Goal: Use online tool/utility: Utilize a website feature to perform a specific function

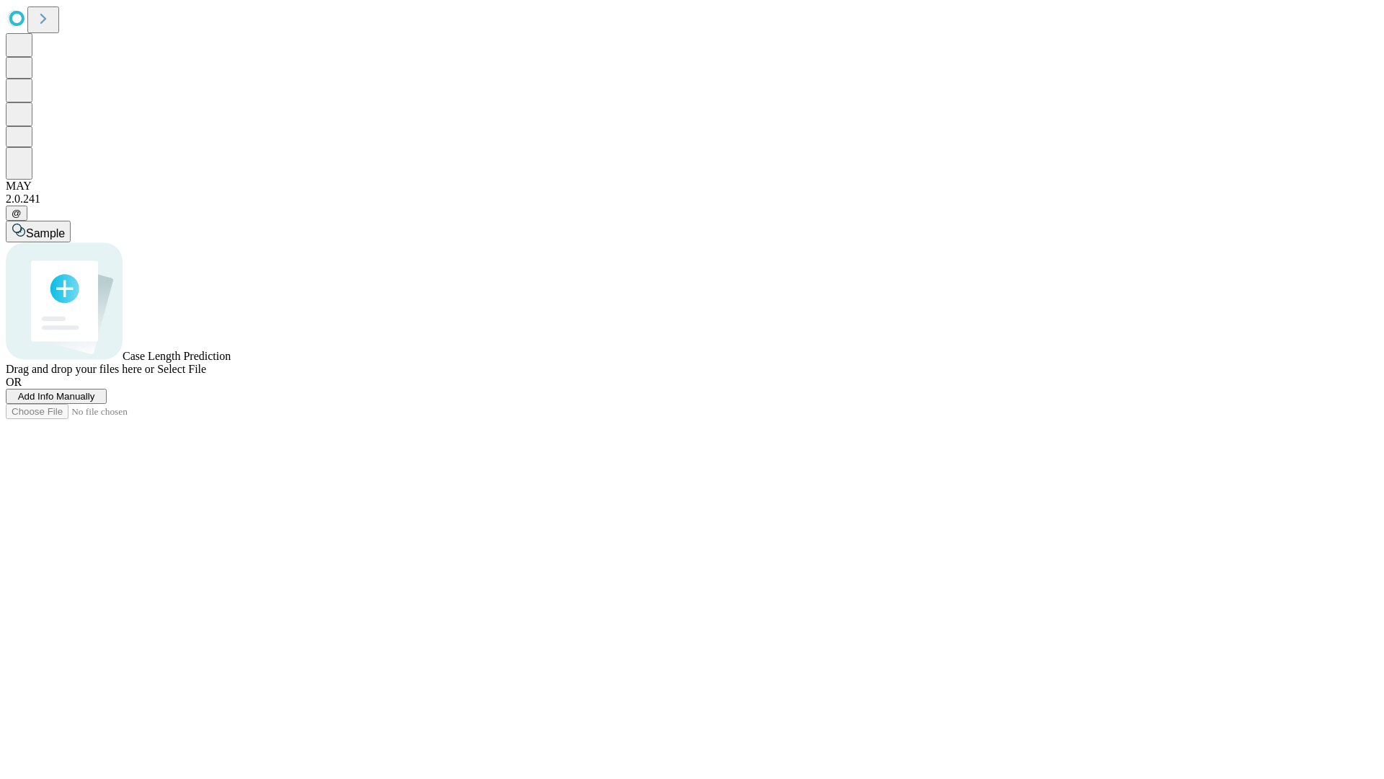
click at [95, 402] on span "Add Info Manually" at bounding box center [56, 396] width 77 height 11
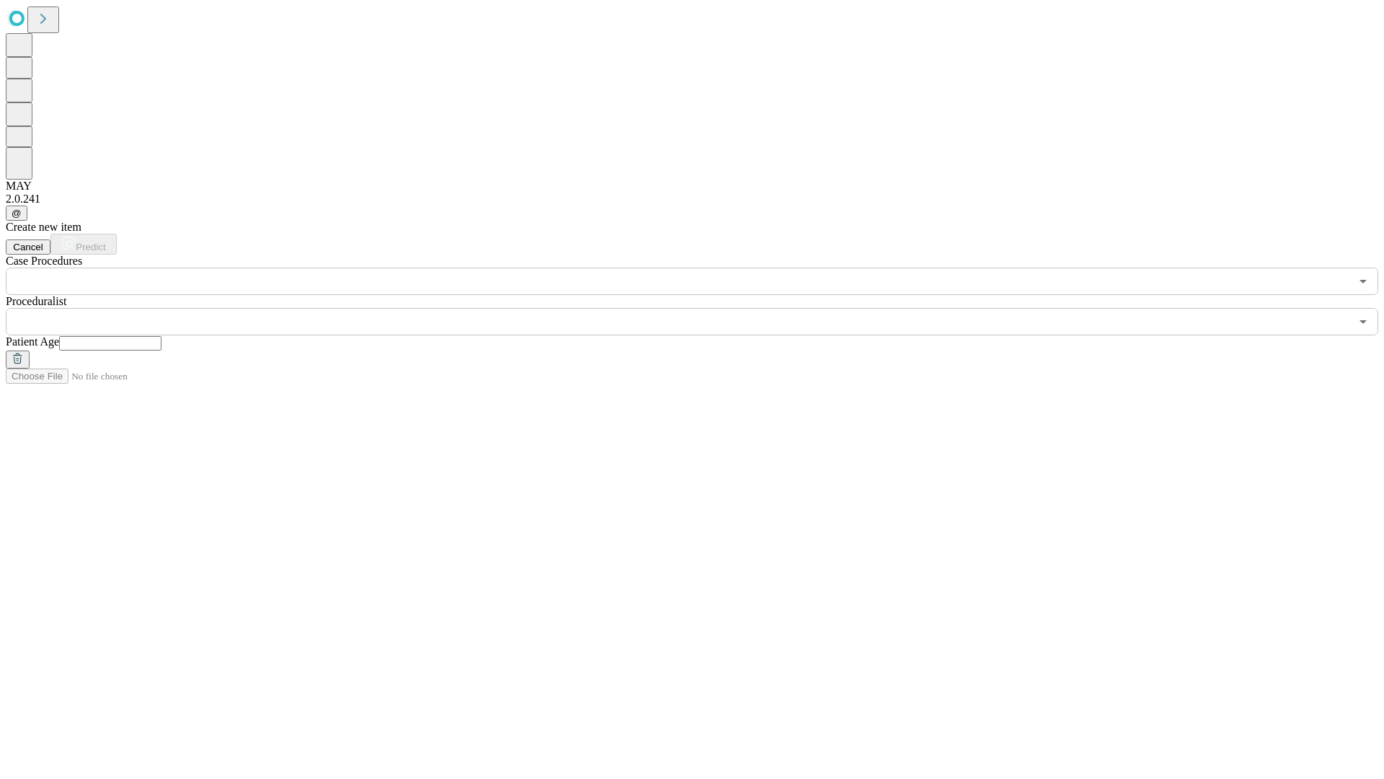
click at [161, 336] on input "text" at bounding box center [110, 343] width 102 height 14
type input "*"
click at [702, 308] on input "text" at bounding box center [678, 321] width 1344 height 27
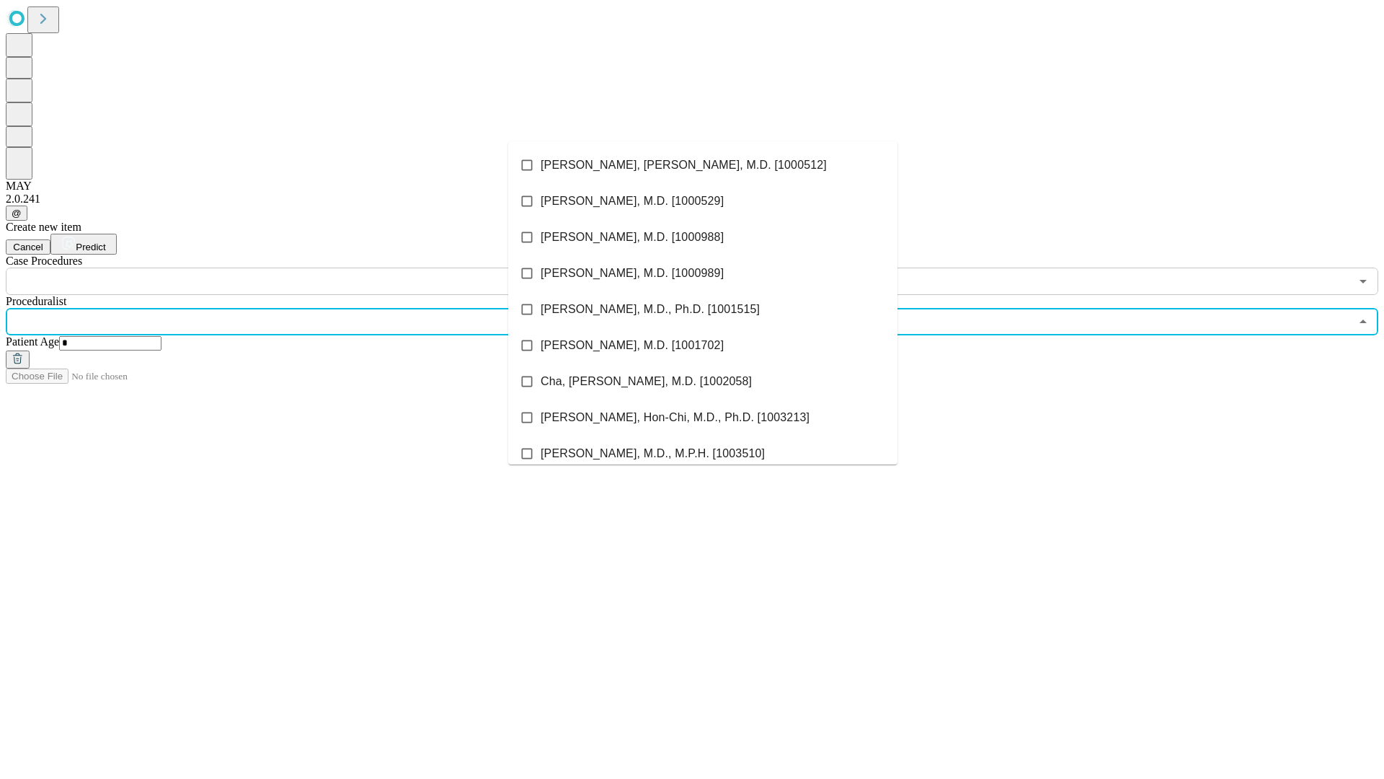
click at [703, 165] on li "[PERSON_NAME], [PERSON_NAME], M.D. [1000512]" at bounding box center [702, 165] width 389 height 36
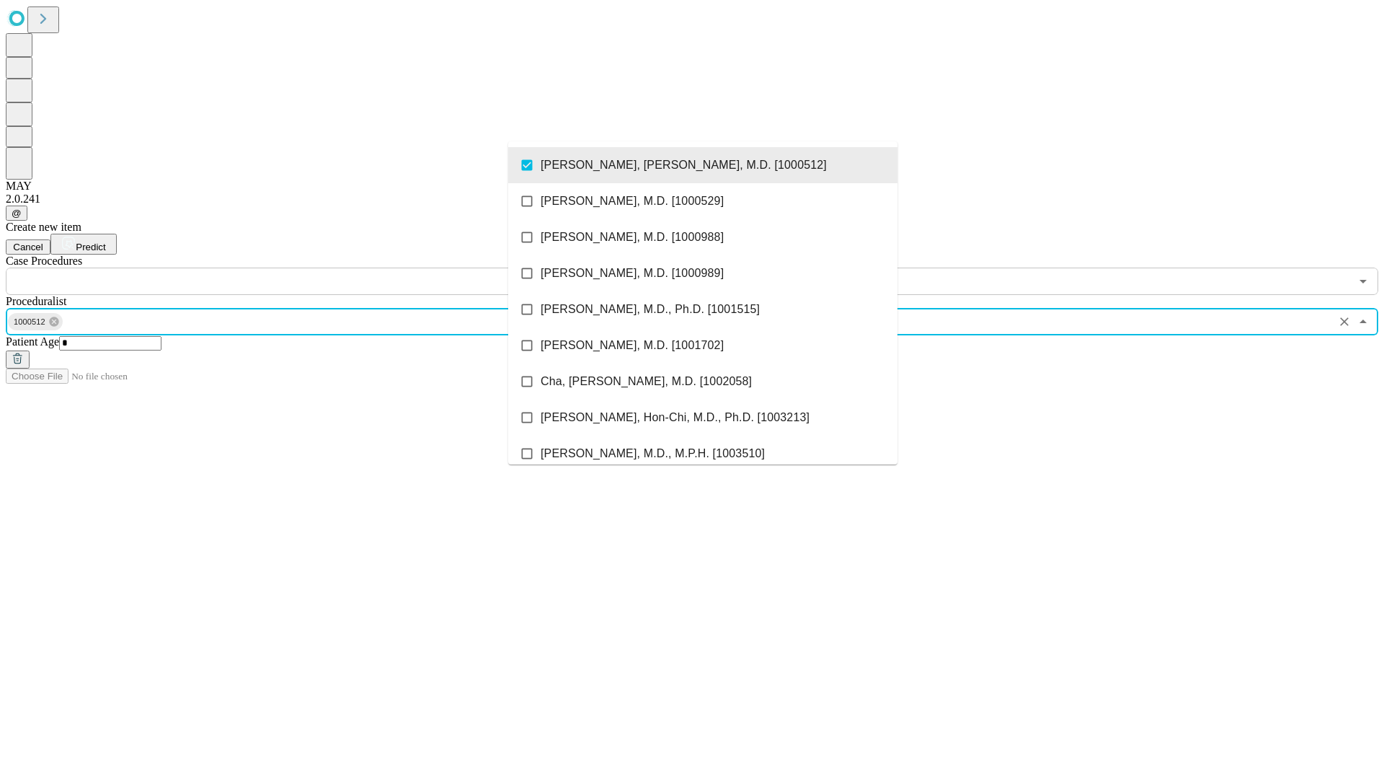
click at [303, 267] on input "text" at bounding box center [678, 280] width 1344 height 27
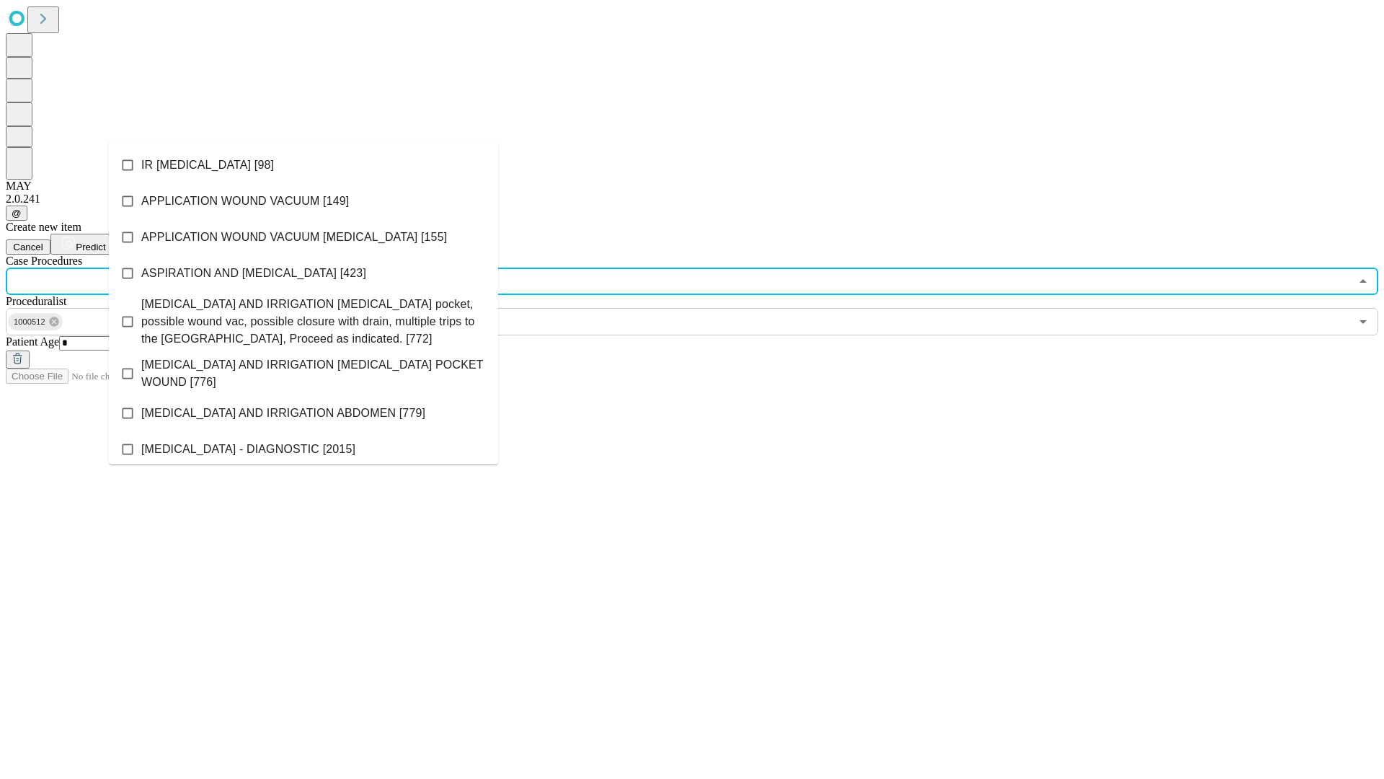
click at [303, 165] on li "IR [MEDICAL_DATA] [98]" at bounding box center [303, 165] width 389 height 36
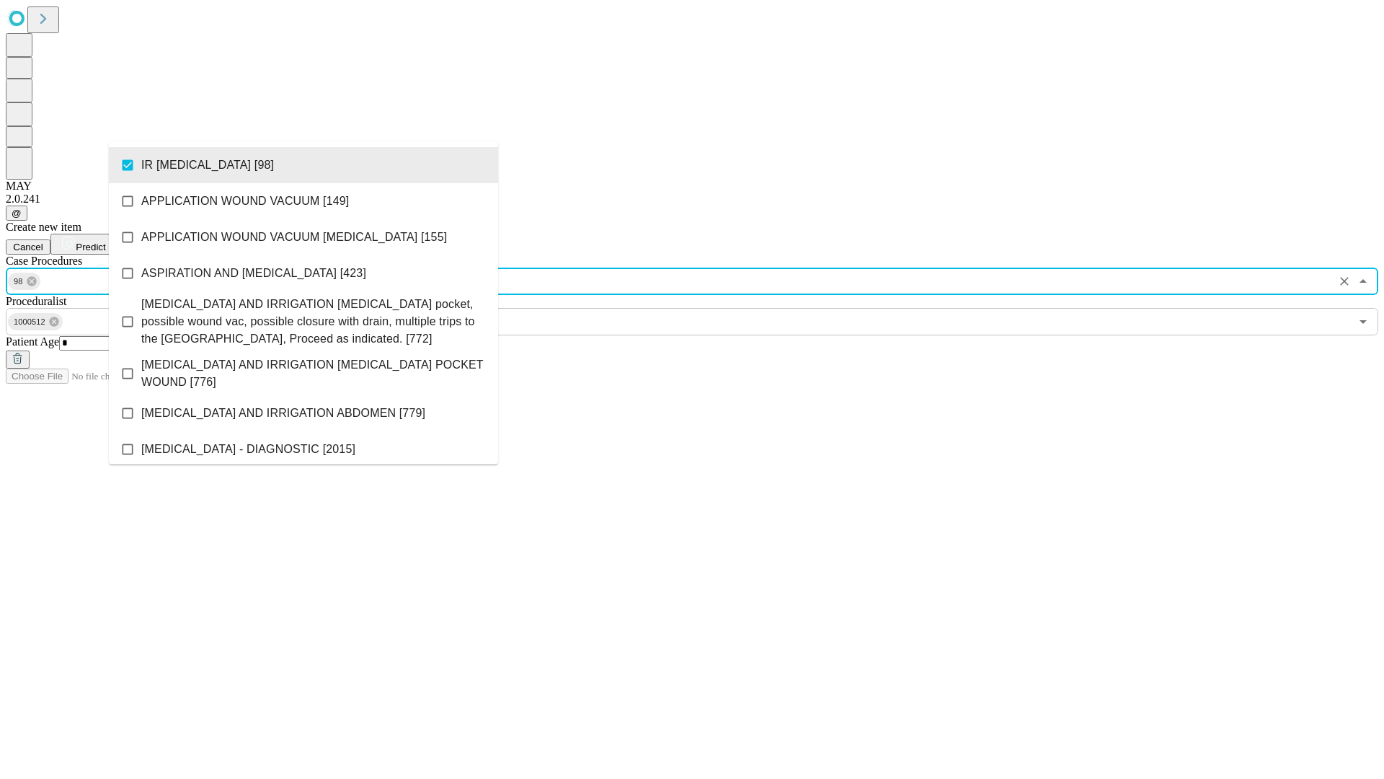
click at [105, 241] on span "Predict" at bounding box center [91, 246] width 30 height 11
